Goal: Check status: Check status

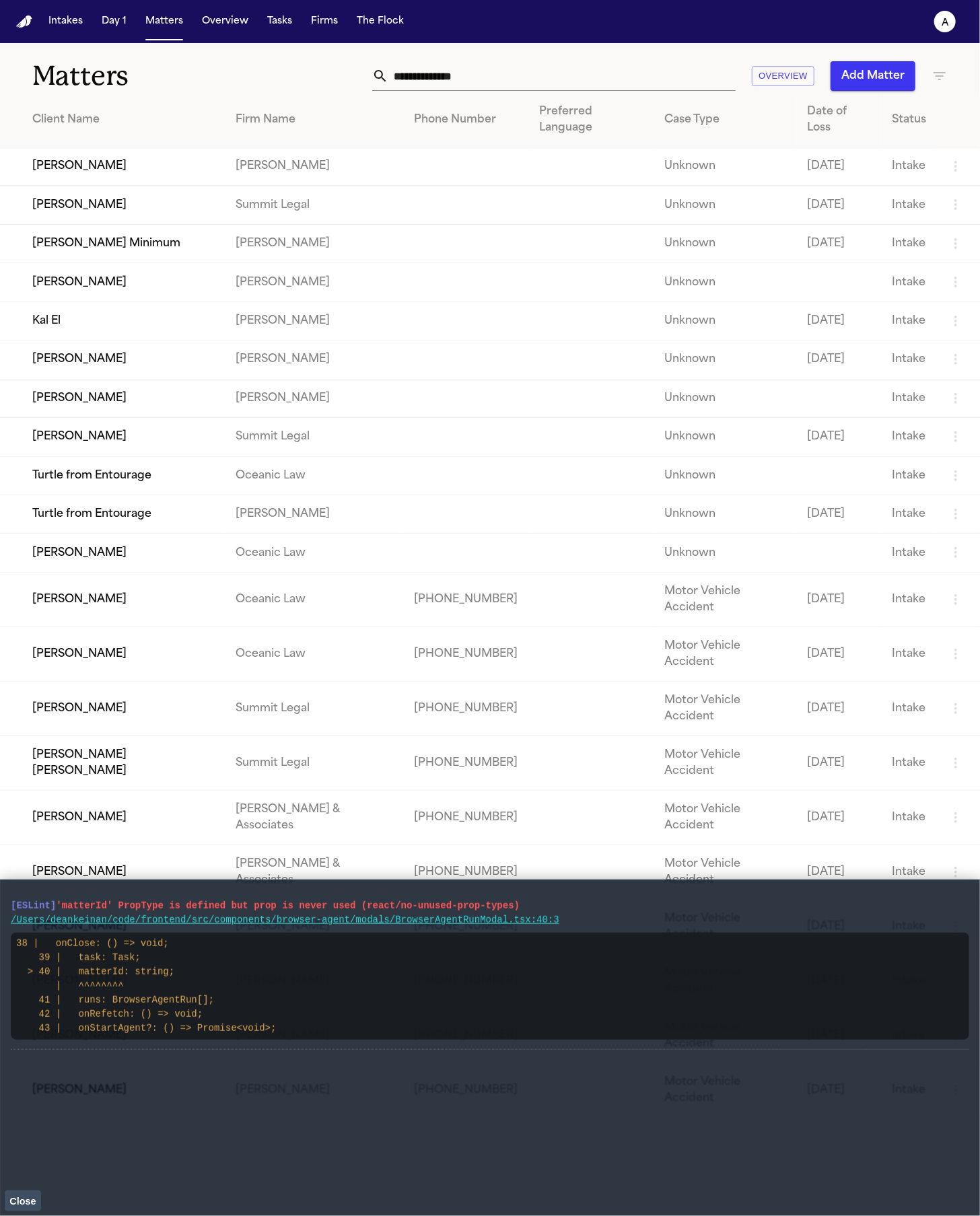
click at [98, 354] on td "Cara McFarland" at bounding box center [112, 359] width 225 height 38
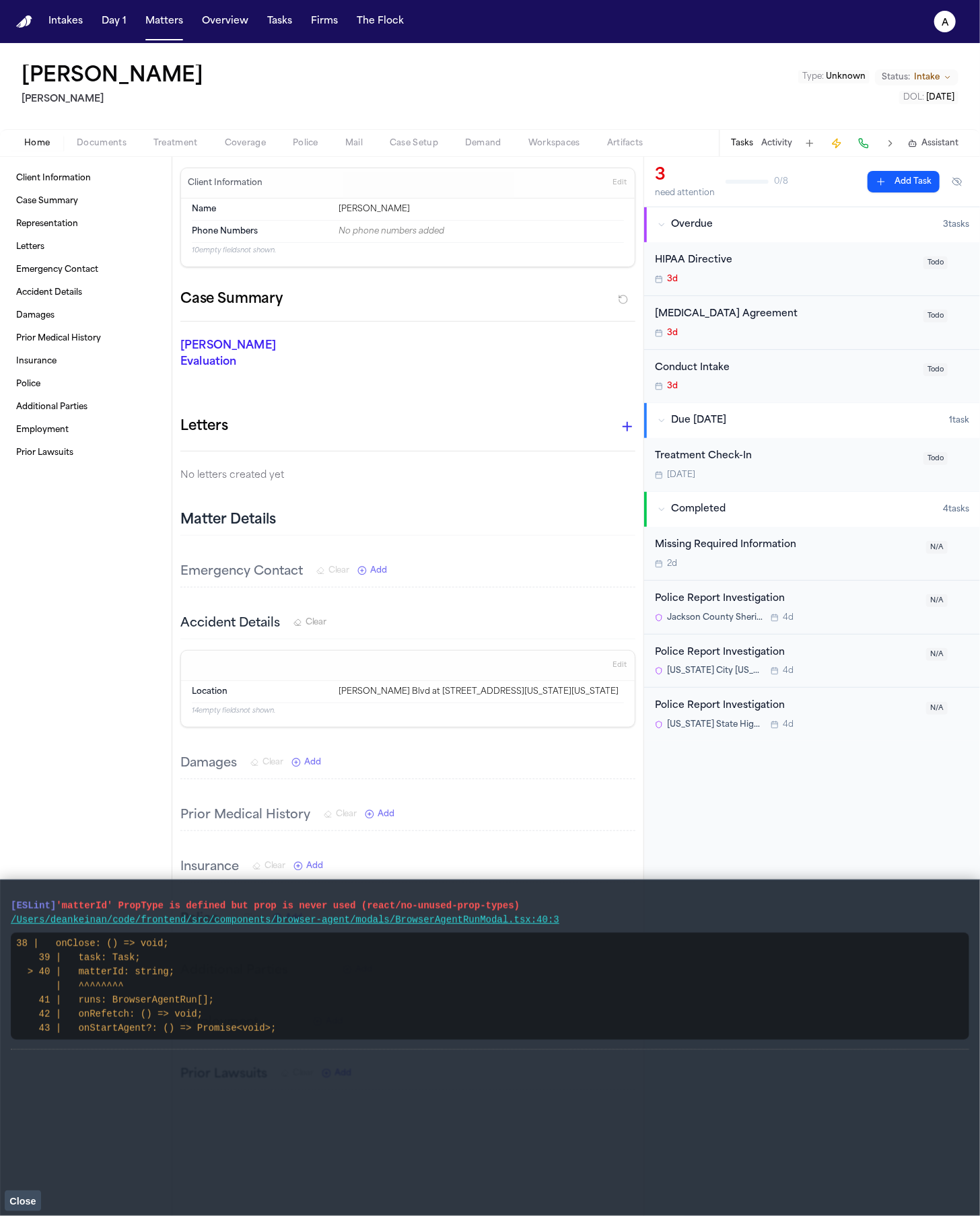
click at [717, 658] on div "Police Report Investigation" at bounding box center [787, 653] width 264 height 16
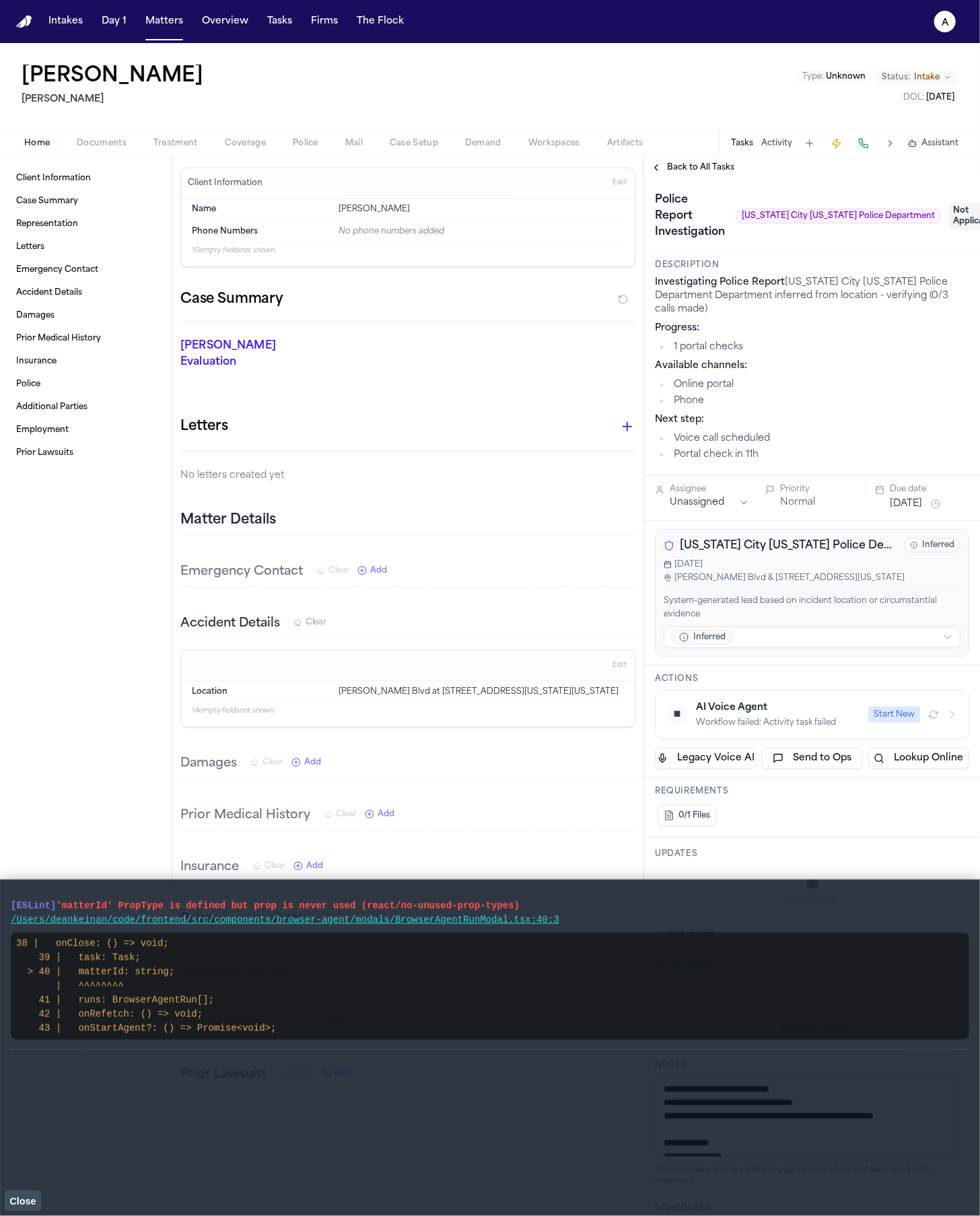
click at [24, 1197] on span "Close" at bounding box center [22, 1201] width 26 height 11
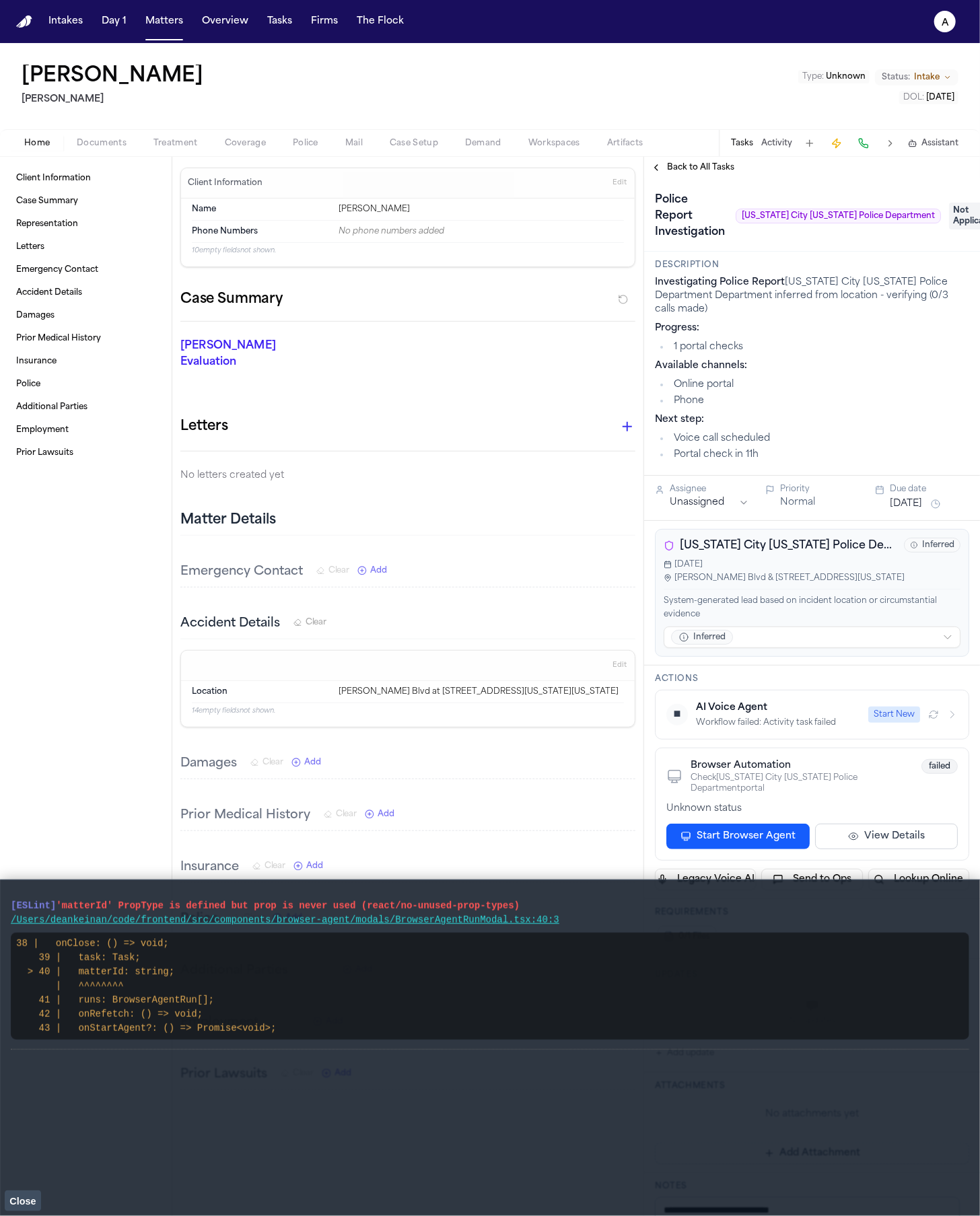
click at [34, 1199] on span "Close" at bounding box center [22, 1201] width 26 height 11
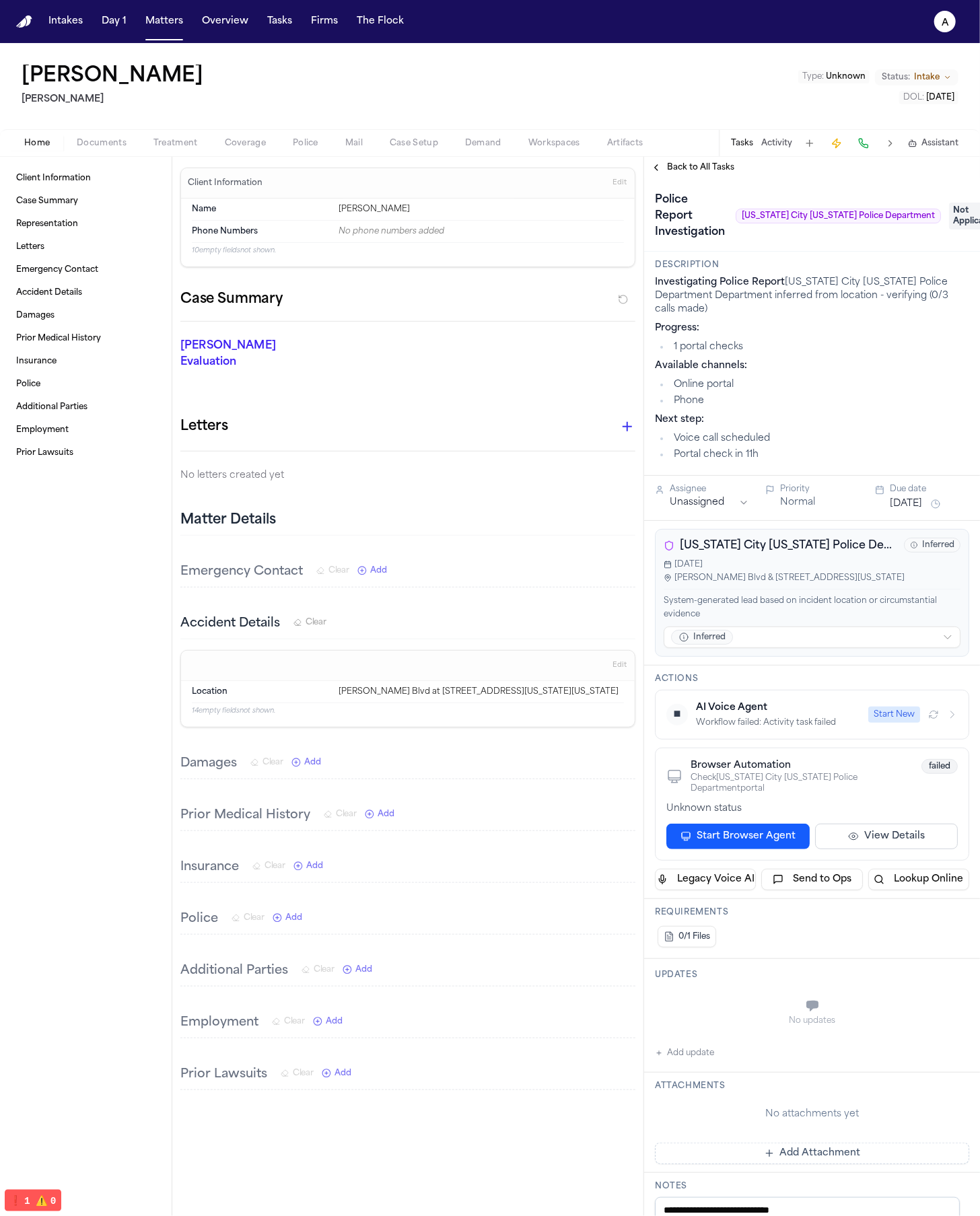
scroll to position [15, 0]
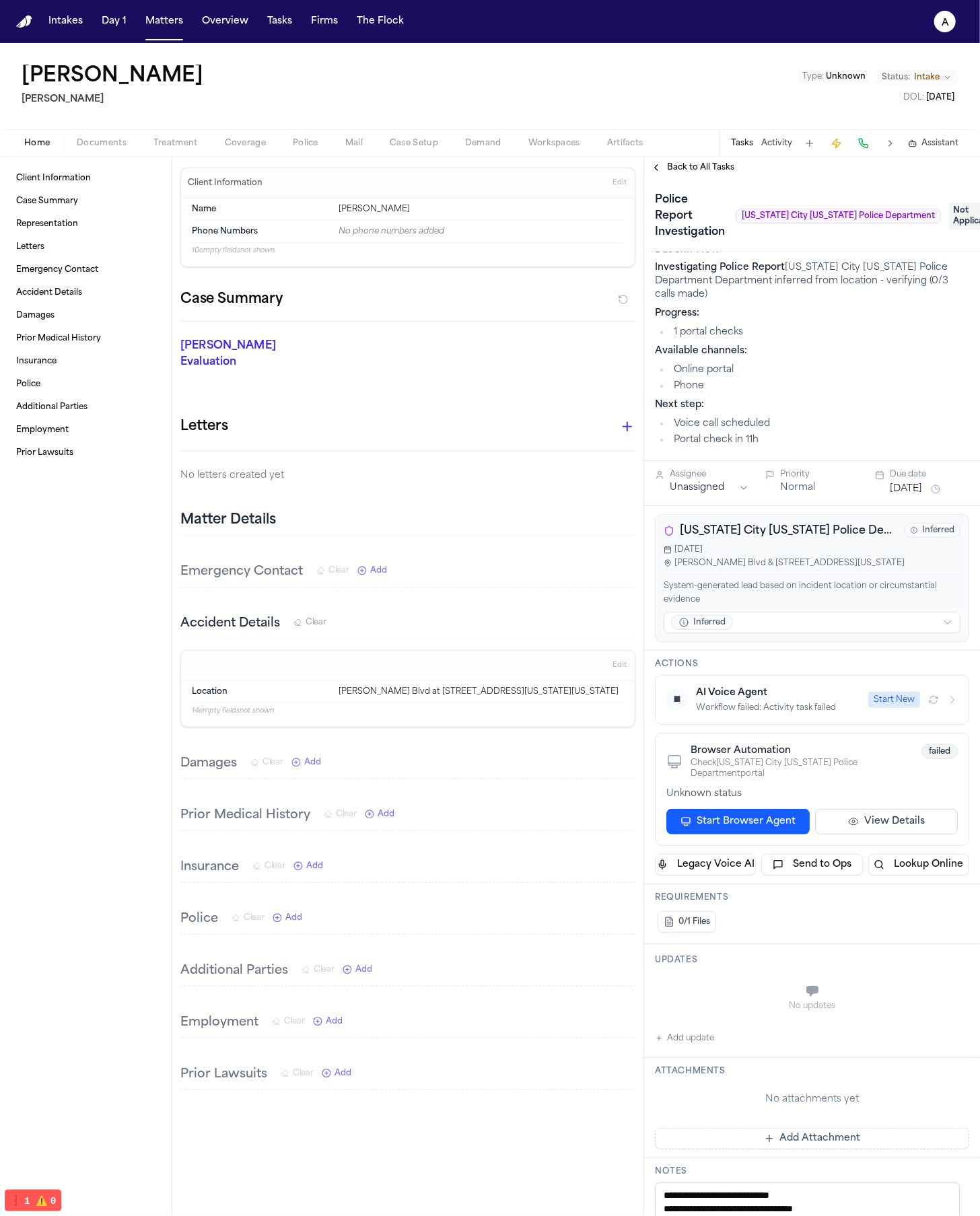
click at [725, 787] on div "Unknown status" at bounding box center [812, 794] width 292 height 13
click at [728, 787] on div "Unknown status" at bounding box center [812, 794] width 292 height 13
click at [754, 810] on button "Start Browser Agent" at bounding box center [739, 821] width 144 height 26
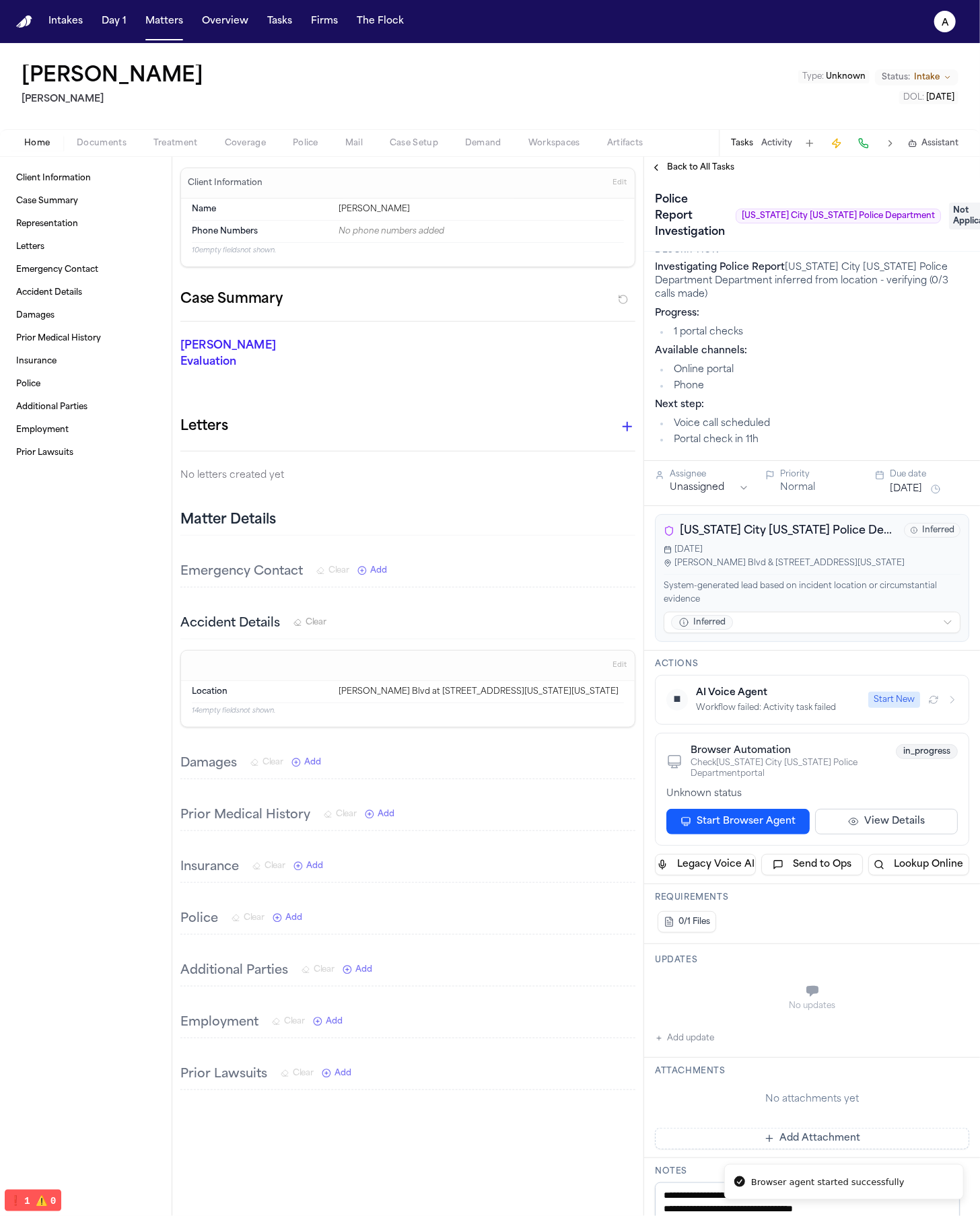
click at [861, 826] on button "View Details" at bounding box center [887, 821] width 144 height 26
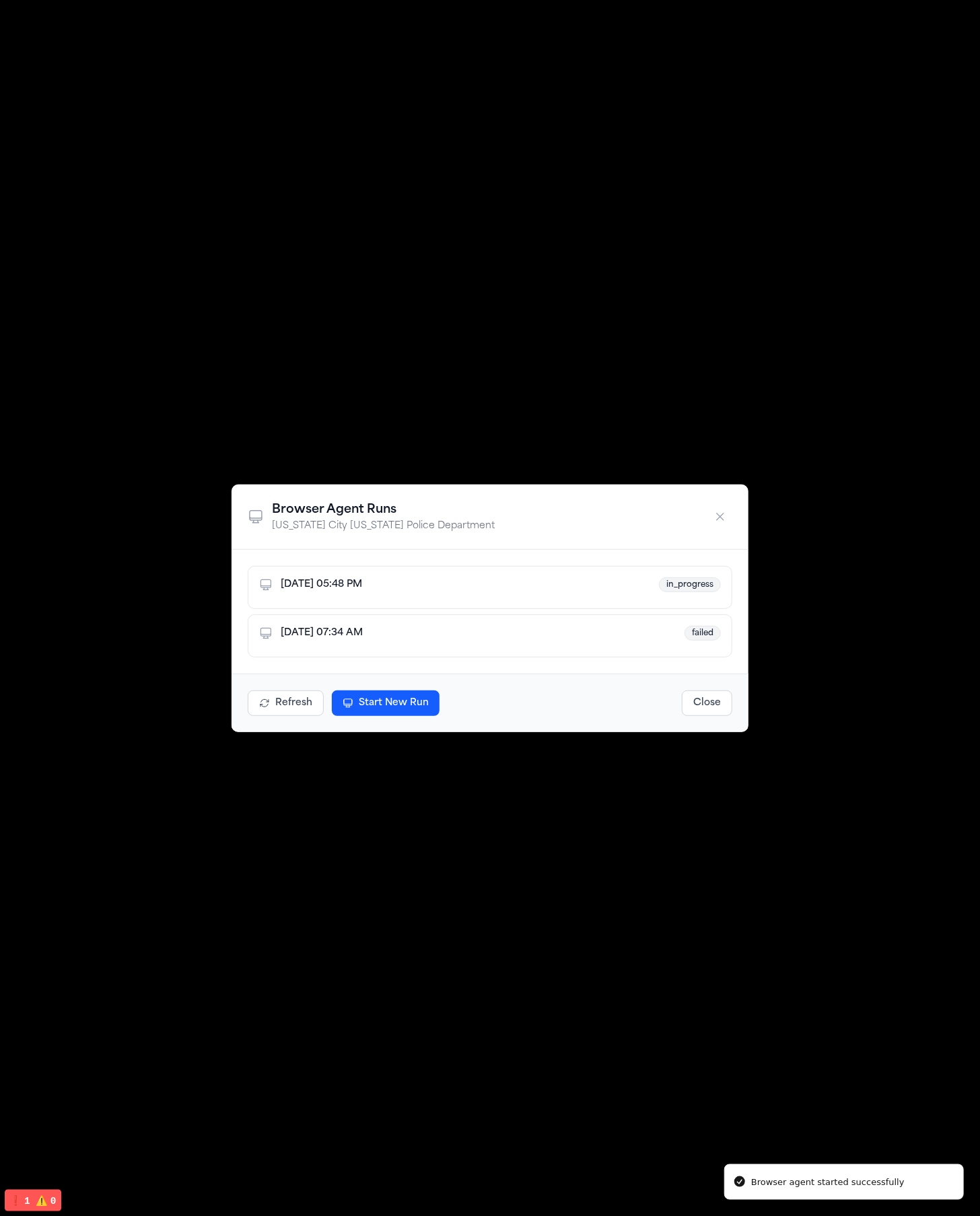
click at [459, 567] on button "Aug 21, 2025, 05:48 PM in_progress" at bounding box center [490, 587] width 485 height 43
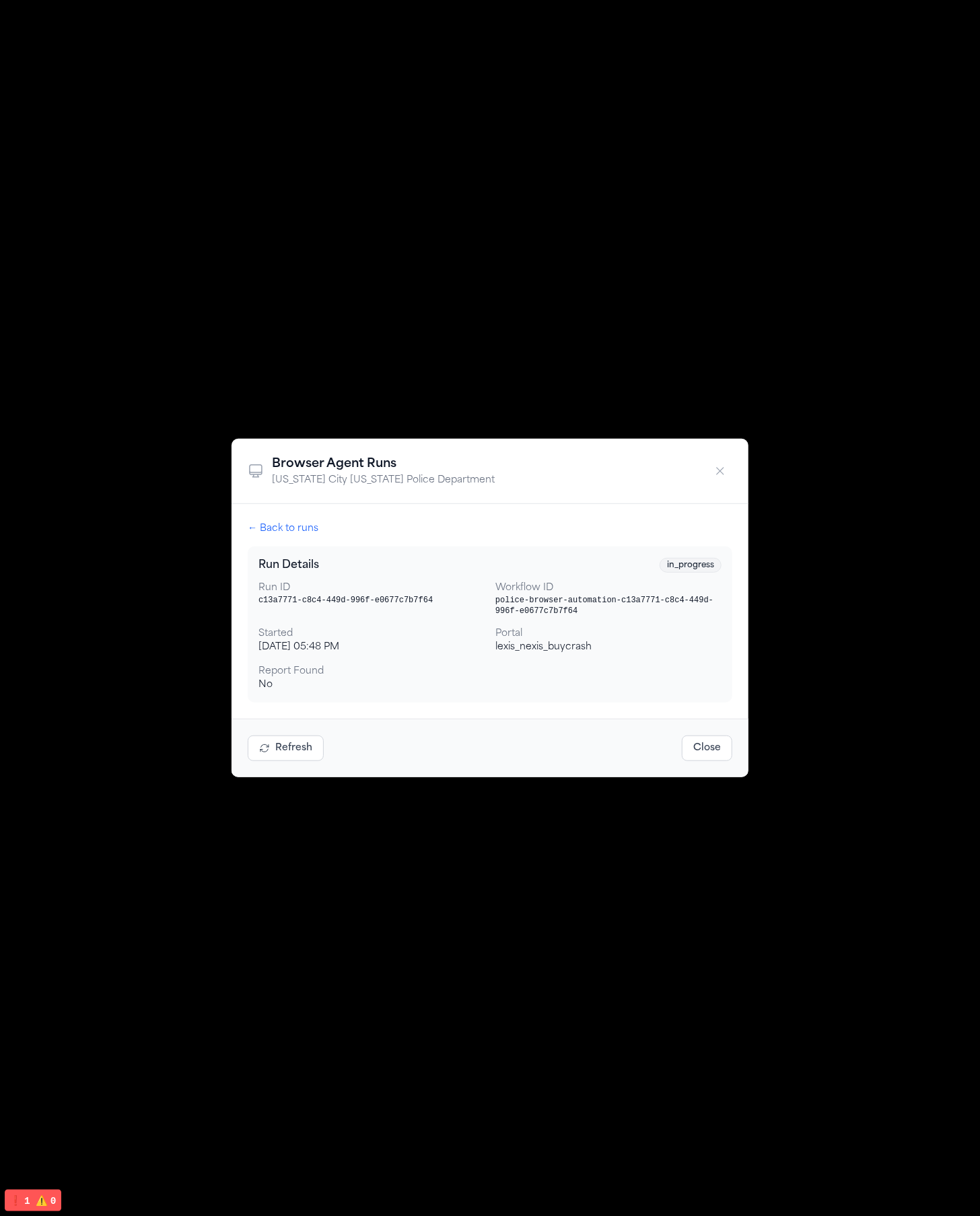
click at [350, 649] on dd "Aug 21, 2025, 05:48 PM" at bounding box center [372, 648] width 226 height 13
click at [291, 530] on button "← Back to runs" at bounding box center [283, 529] width 71 height 13
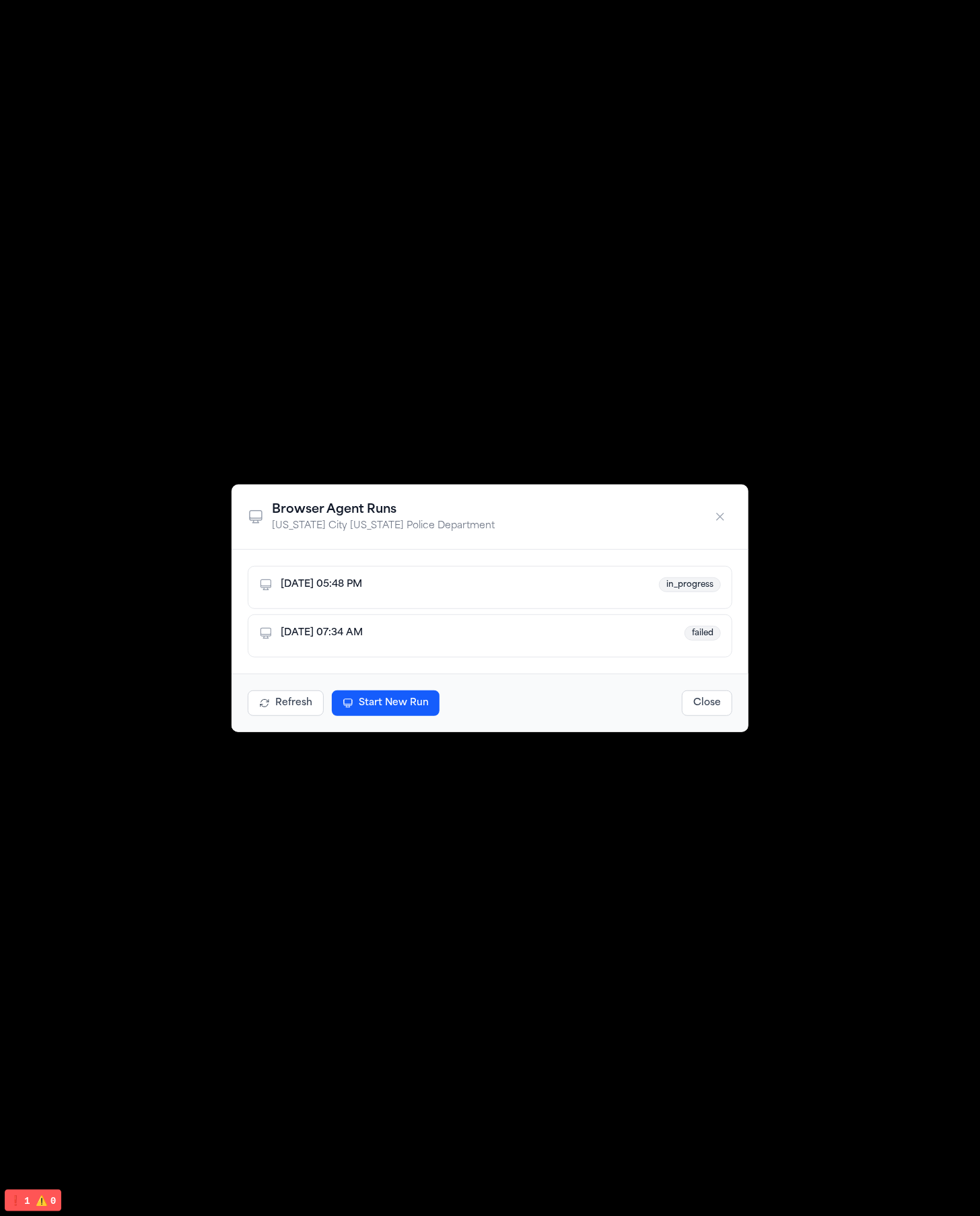
click at [283, 703] on button "Refresh" at bounding box center [286, 703] width 76 height 26
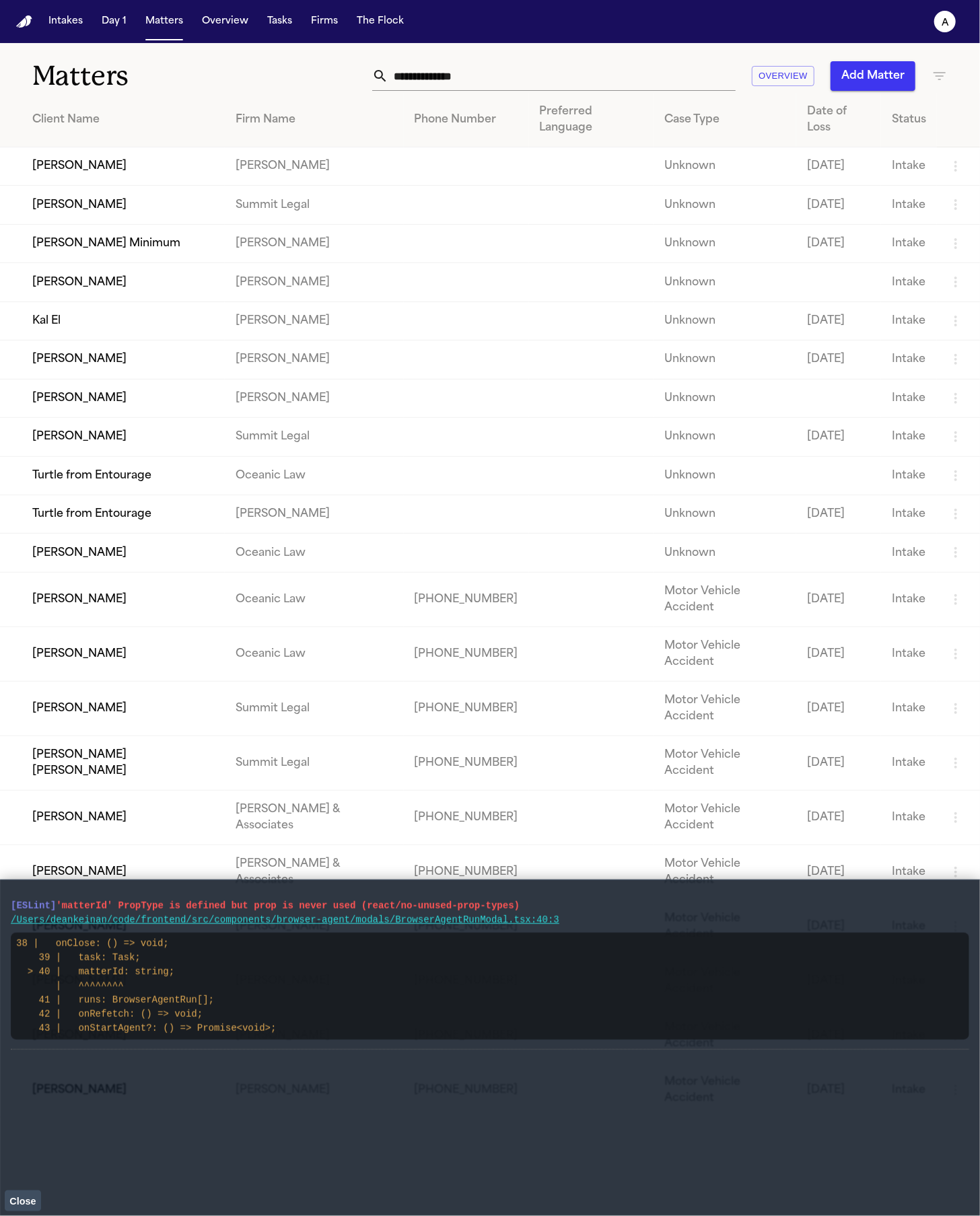
click at [112, 343] on td "[PERSON_NAME]" at bounding box center [112, 359] width 225 height 38
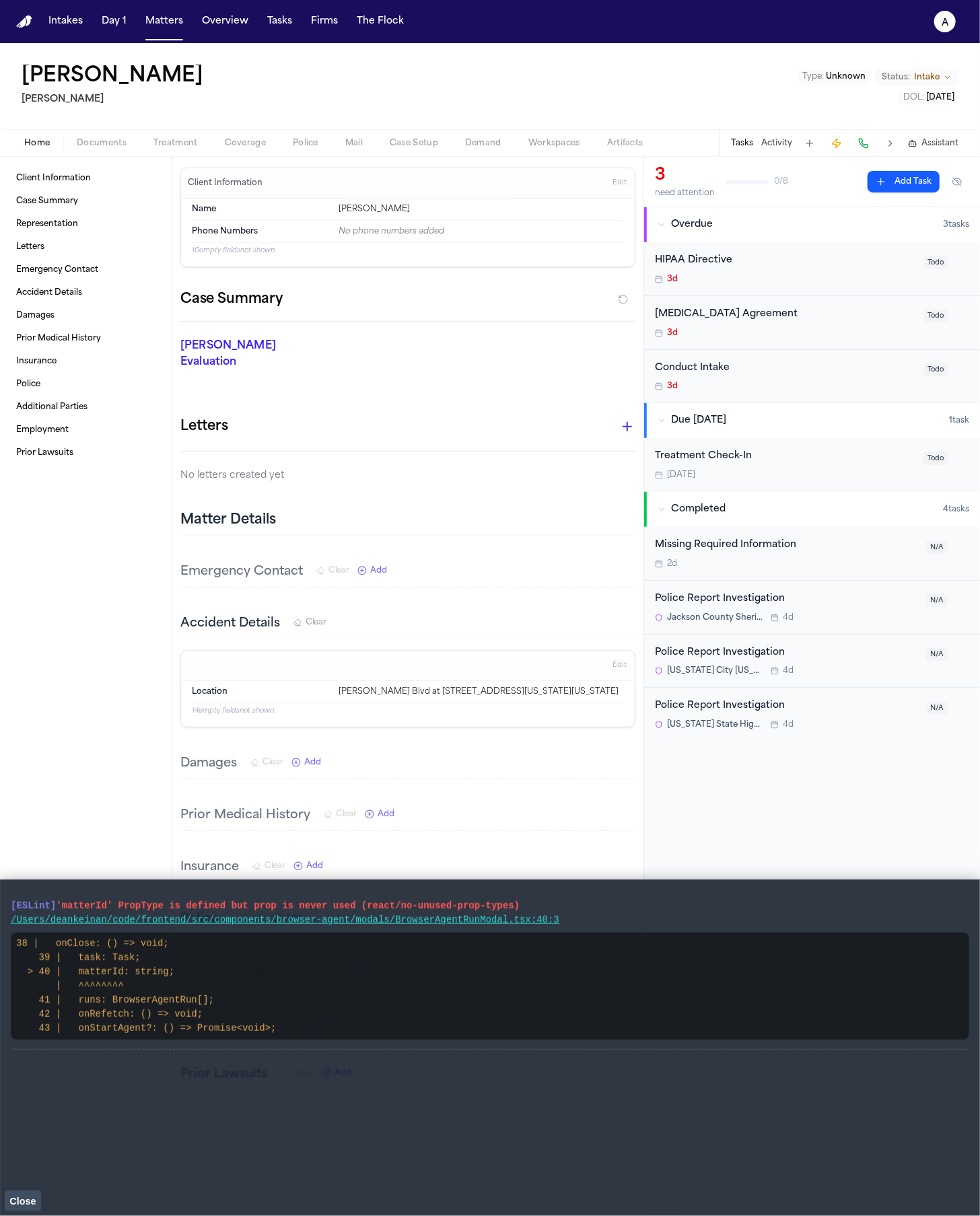
click at [716, 654] on div "Police Report Investigation" at bounding box center [787, 653] width 264 height 16
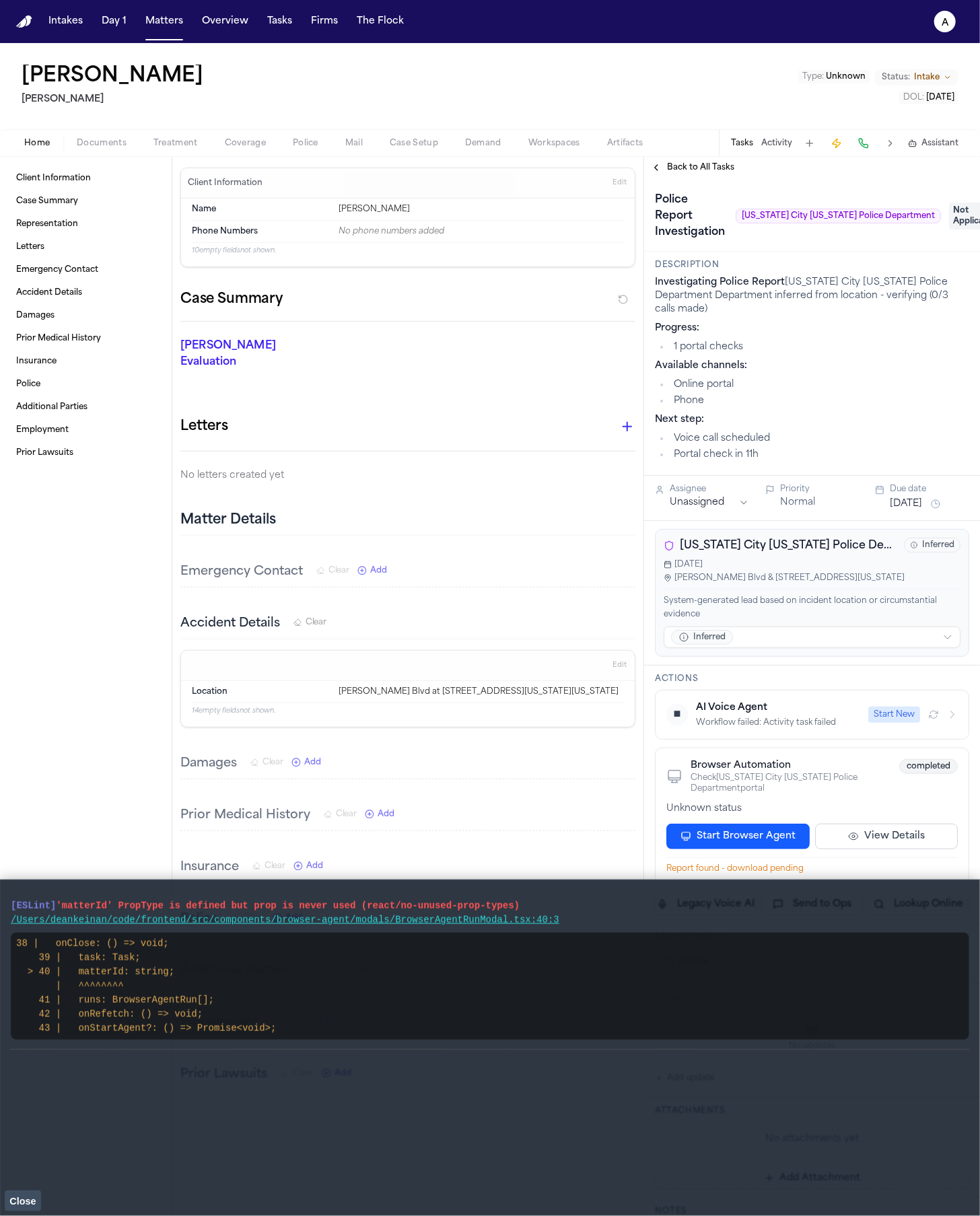
click at [750, 840] on button "Start Browser Agent" at bounding box center [739, 836] width 144 height 26
